Goal: Navigation & Orientation: Find specific page/section

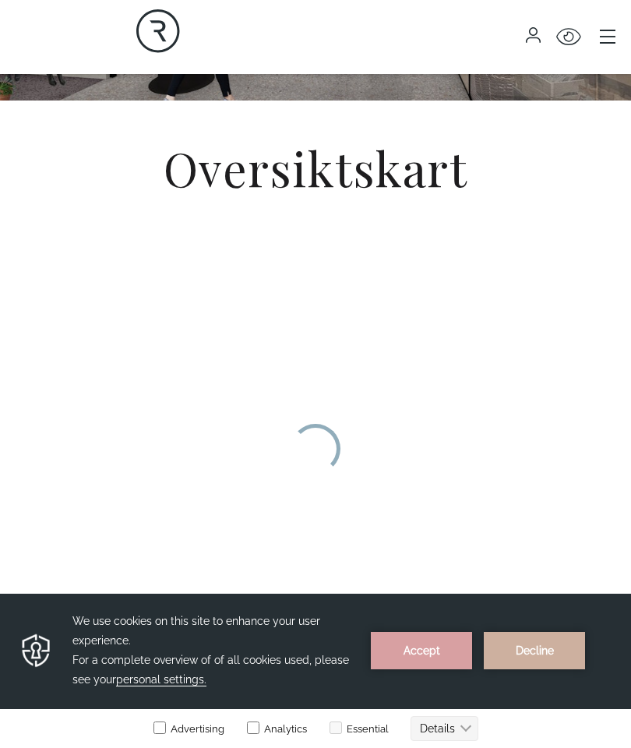
scroll to position [340, 0]
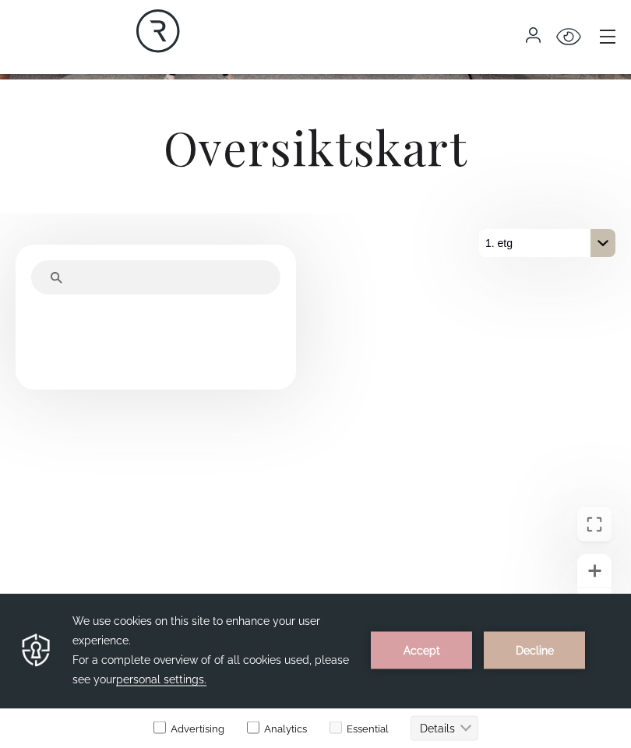
scroll to position [416, 0]
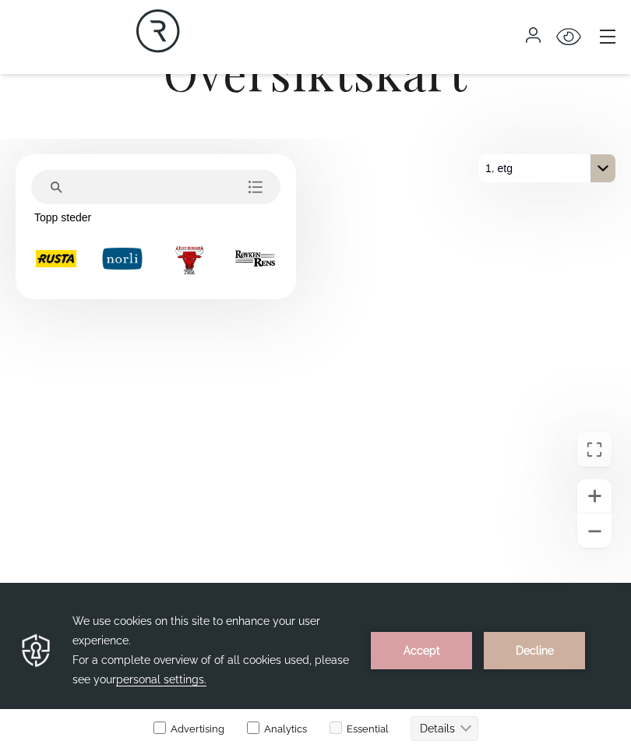
click at [608, 174] on icon "På 1. etg. Klikk for å velge en annen etasje." at bounding box center [602, 168] width 12 height 12
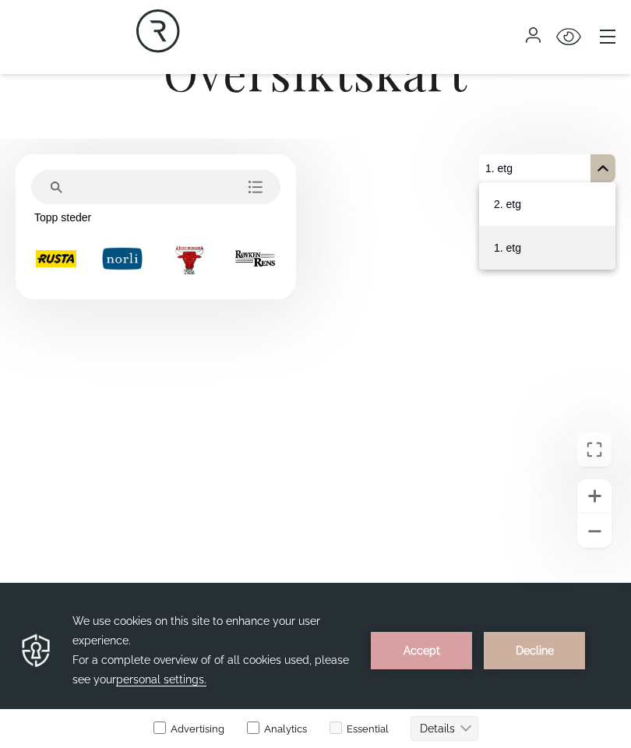
scroll to position [0, 0]
click at [588, 213] on button "2. etg" at bounding box center [547, 204] width 136 height 44
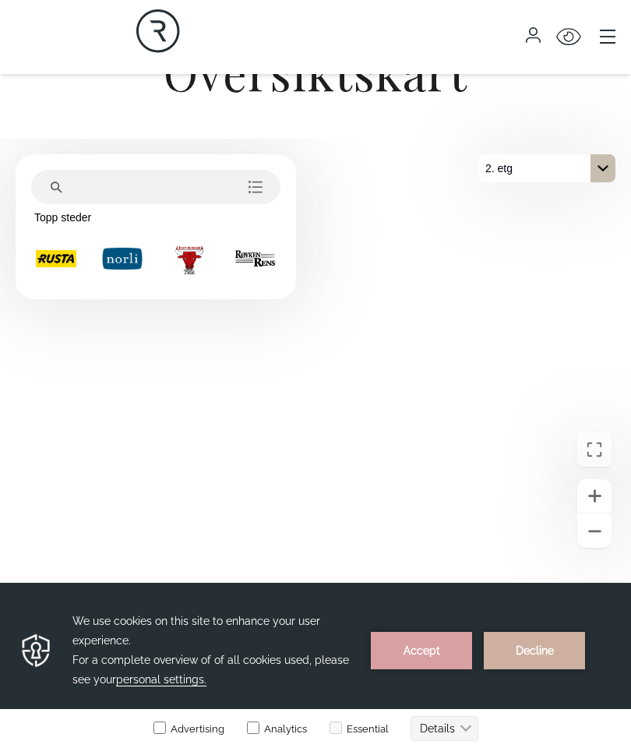
click at [604, 181] on div "På 2. etg. Klikk for å velge en annen etasje." at bounding box center [602, 168] width 25 height 28
click at [591, 254] on button "1. etg" at bounding box center [547, 248] width 136 height 44
click at [603, 174] on icon "På 1. etg. Klikk for å velge en annen etasje." at bounding box center [602, 168] width 12 height 12
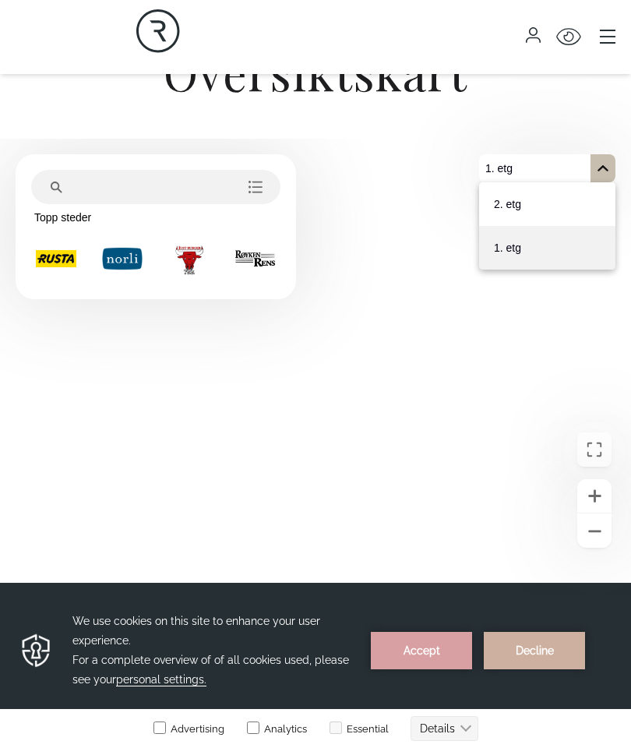
click at [593, 213] on button "2. etg" at bounding box center [547, 204] width 136 height 44
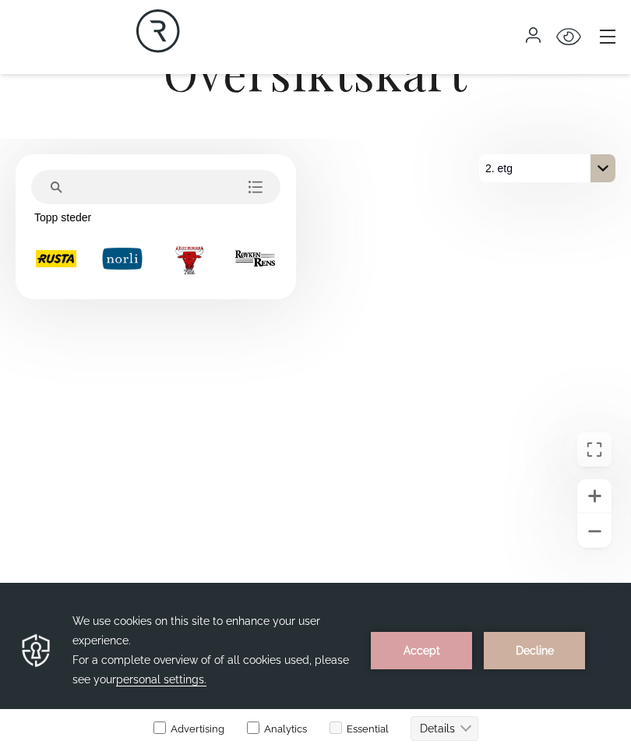
click at [604, 171] on icon "På 2. etg. Klikk for å velge en annen etasje." at bounding box center [602, 168] width 12 height 12
click at [603, 256] on button "1. etg" at bounding box center [547, 248] width 136 height 44
click at [600, 171] on icon "På 1. etg. Klikk for å velge en annen etasje." at bounding box center [602, 168] width 10 height 6
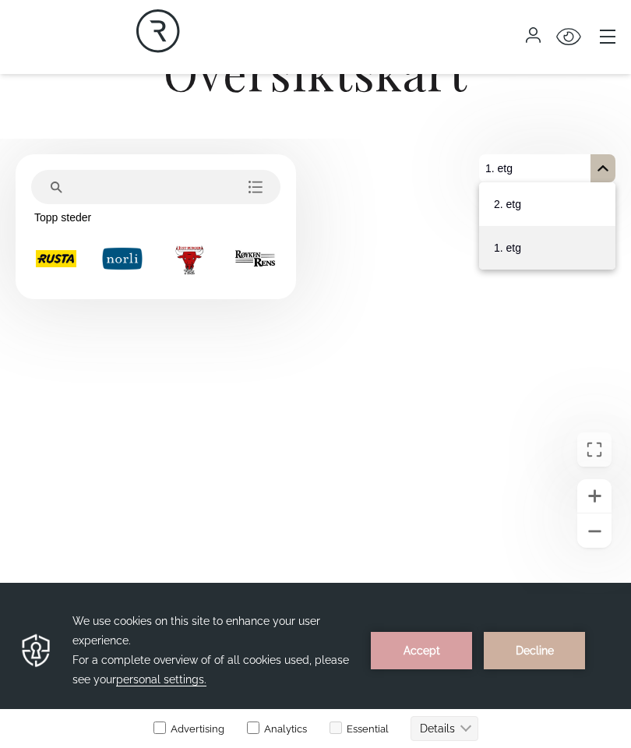
click at [604, 222] on button "2. etg" at bounding box center [547, 204] width 136 height 44
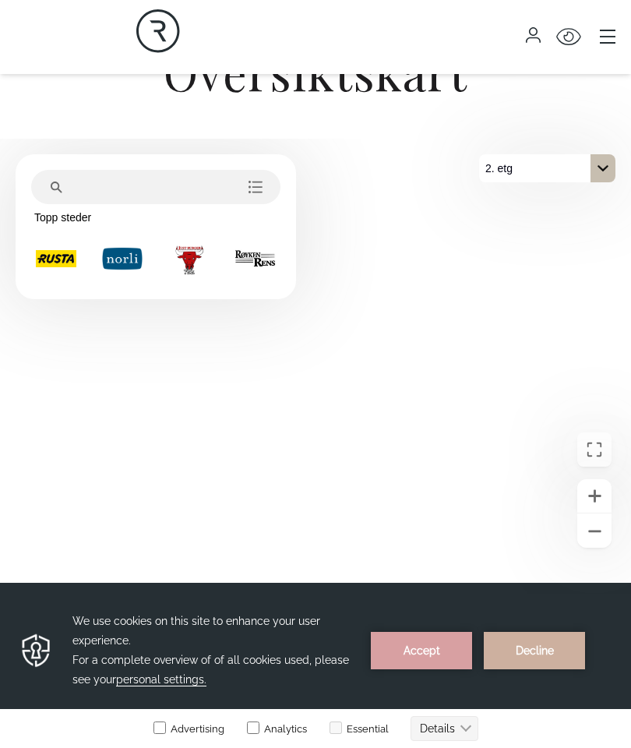
click at [605, 174] on icon "På 2. etg. Klikk for å velge en annen etasje." at bounding box center [602, 168] width 12 height 12
click at [605, 254] on button "1. etg" at bounding box center [547, 248] width 136 height 44
click at [603, 174] on icon "På 1. etg. Klikk for å velge en annen etasje." at bounding box center [602, 168] width 12 height 12
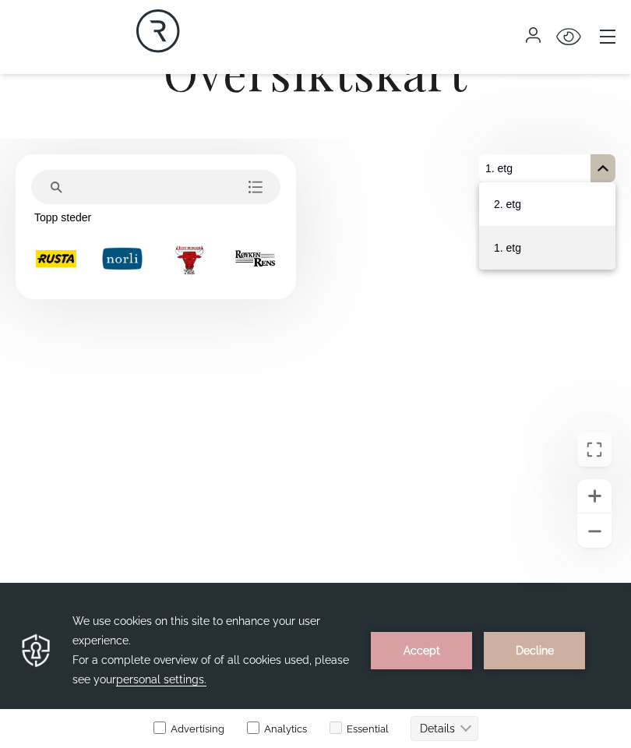
click at [603, 205] on button "2. etg" at bounding box center [547, 204] width 136 height 44
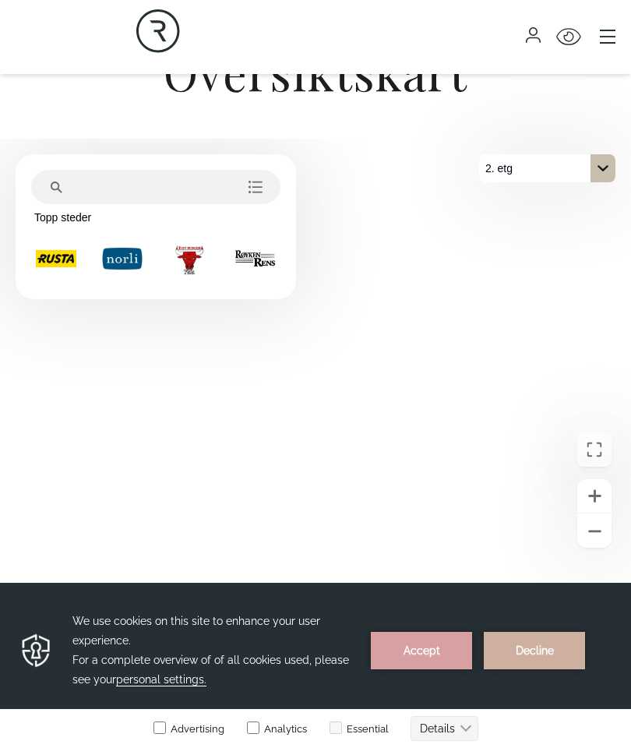
scroll to position [478, 0]
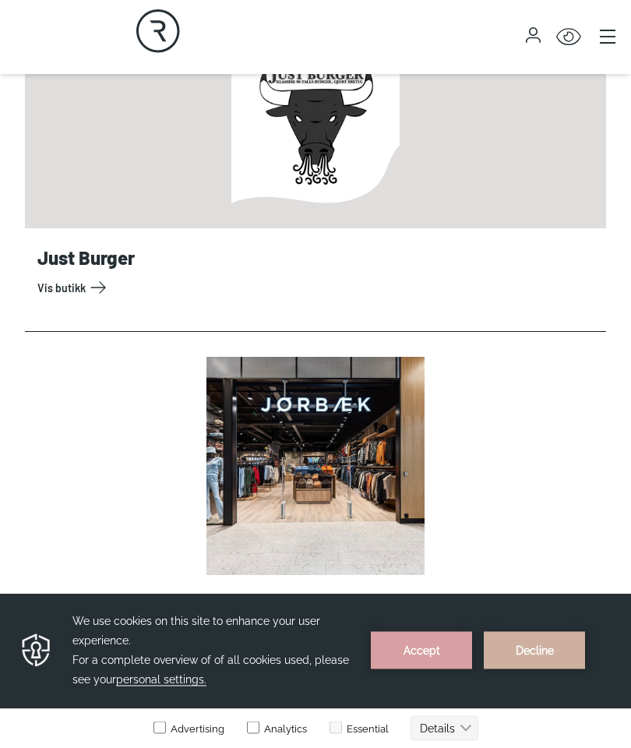
scroll to position [4546, 0]
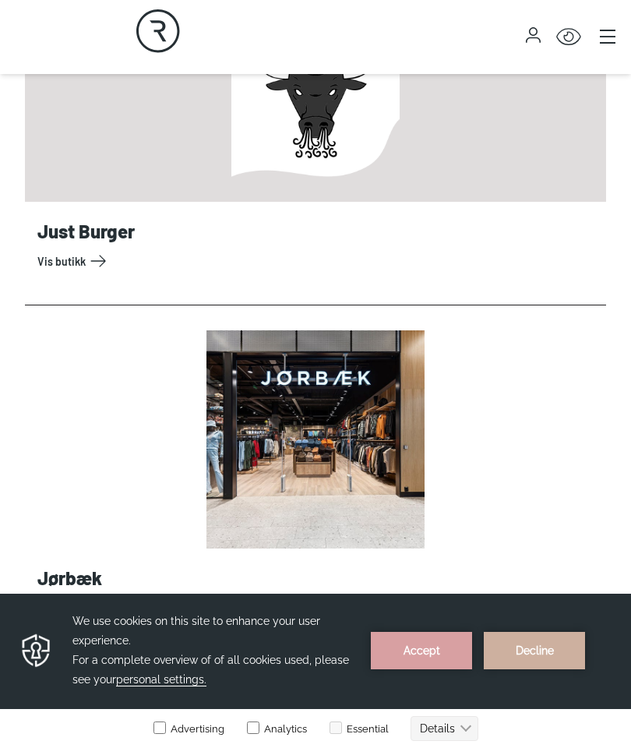
click at [104, 620] on link "Vis butikk" at bounding box center [318, 607] width 562 height 25
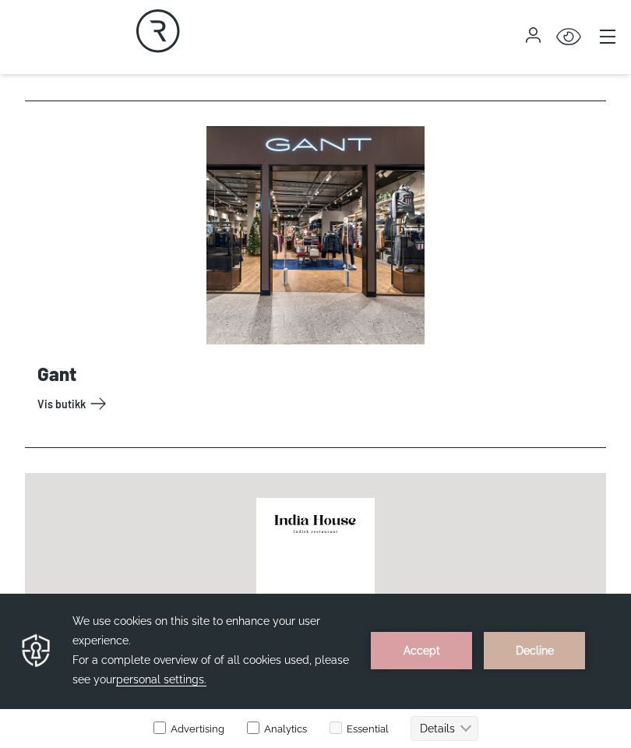
click at [105, 403] on link "Vis butikk" at bounding box center [318, 403] width 562 height 25
